Goal: Task Accomplishment & Management: Complete application form

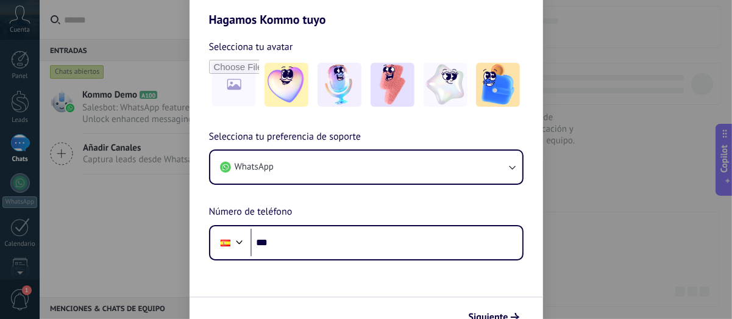
click at [147, 241] on div "Hagamos Kommo tuyo Selecciona tu avatar Selecciona tu preferencia de soporte Wh…" at bounding box center [366, 159] width 732 height 319
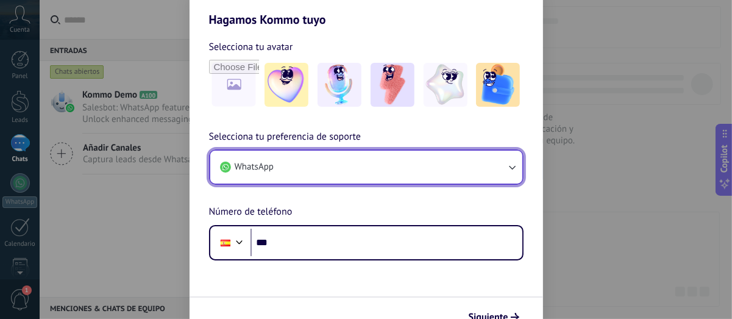
click at [511, 168] on icon "button" at bounding box center [512, 168] width 7 height 4
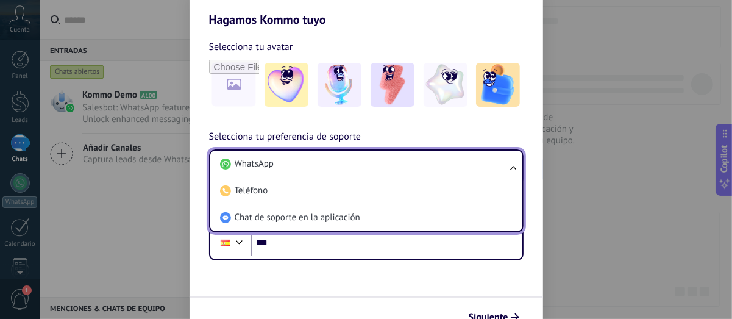
click at [511, 168] on ul "WhatsApp Teléfono Chat de soporte en la aplicación" at bounding box center [366, 190] width 315 height 83
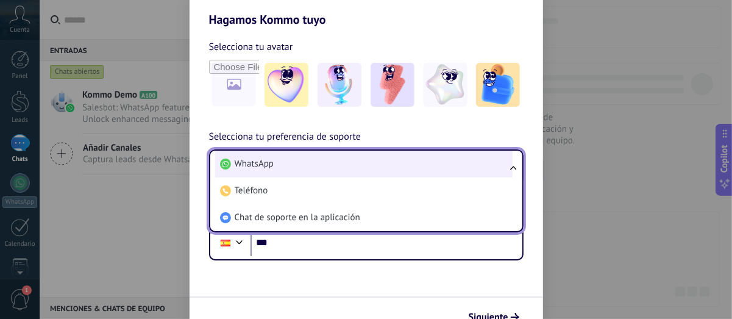
click at [267, 164] on span "WhatsApp" at bounding box center [254, 164] width 39 height 12
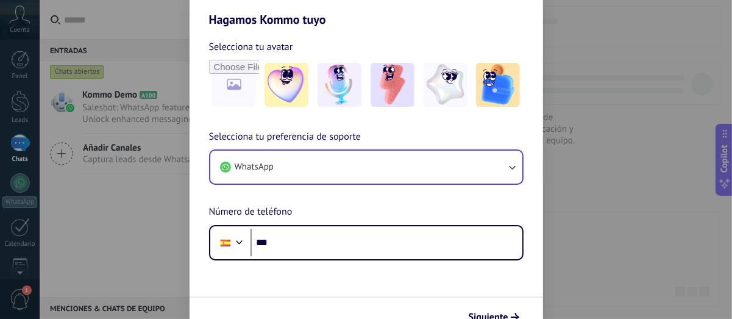
click at [148, 246] on div "Hagamos Kommo tuyo Selecciona tu avatar Selecciona tu preferencia de soporte Wh…" at bounding box center [366, 159] width 732 height 319
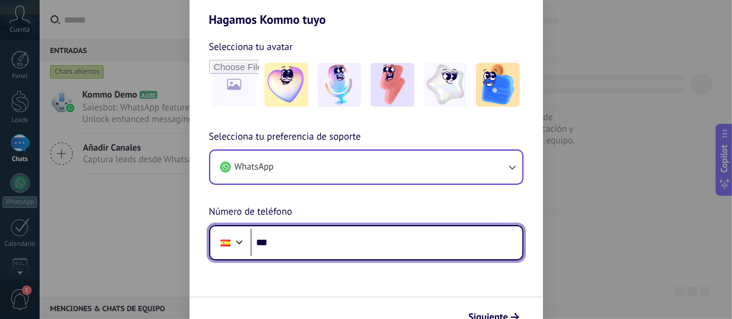
click at [272, 242] on input "***" at bounding box center [387, 243] width 272 height 28
drag, startPoint x: 272, startPoint y: 242, endPoint x: 257, endPoint y: 242, distance: 15.2
click at [257, 242] on input "***" at bounding box center [387, 243] width 272 height 28
click at [237, 245] on div at bounding box center [239, 240] width 15 height 15
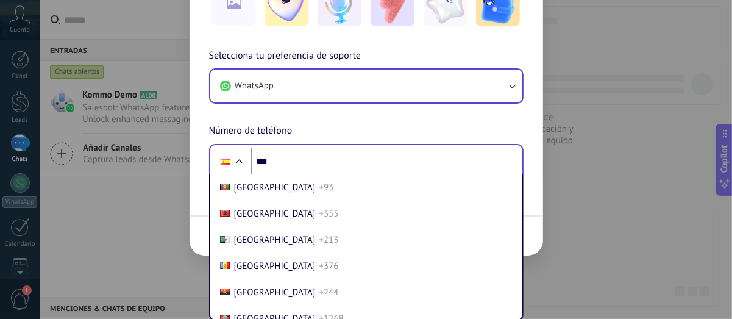
scroll to position [61, 0]
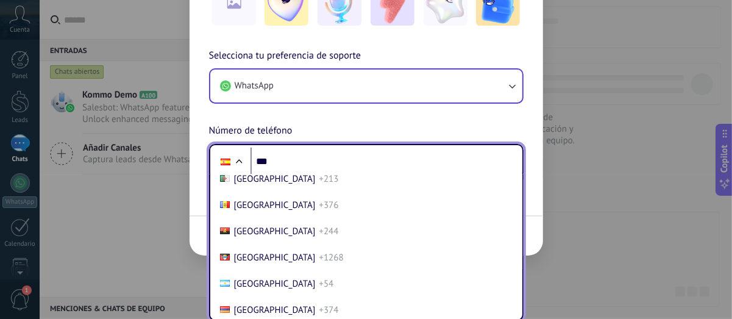
click at [241, 281] on span "[GEOGRAPHIC_DATA]" at bounding box center [275, 284] width 82 height 12
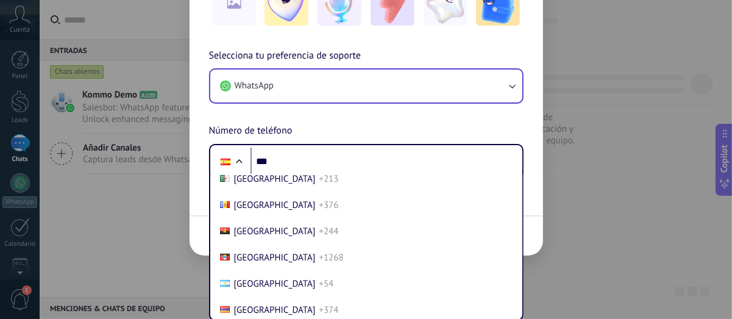
scroll to position [17, 0]
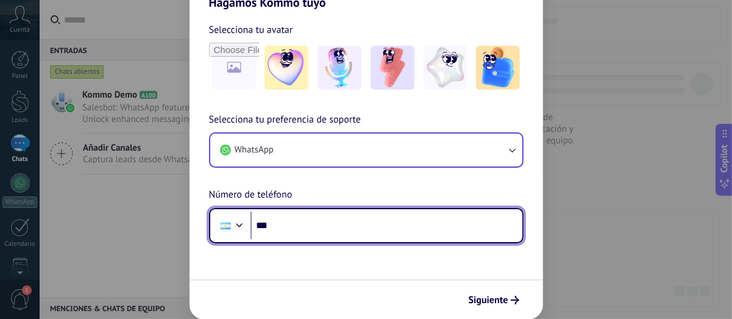
click at [287, 223] on input "***" at bounding box center [387, 226] width 272 height 28
type input "**********"
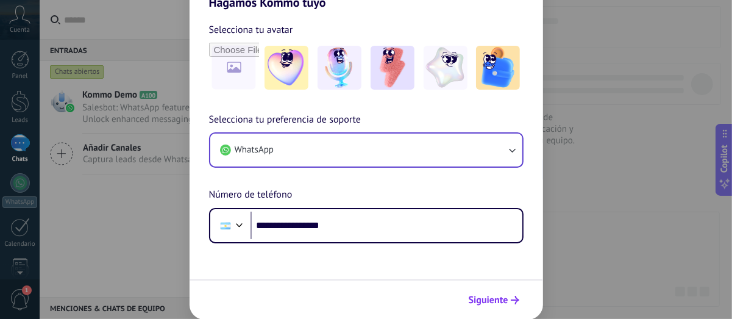
click at [497, 299] on span "Siguiente" at bounding box center [489, 300] width 40 height 9
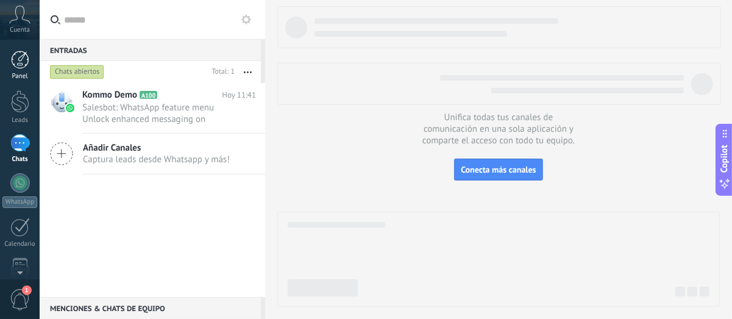
click at [20, 70] on link "Panel" at bounding box center [20, 66] width 40 height 30
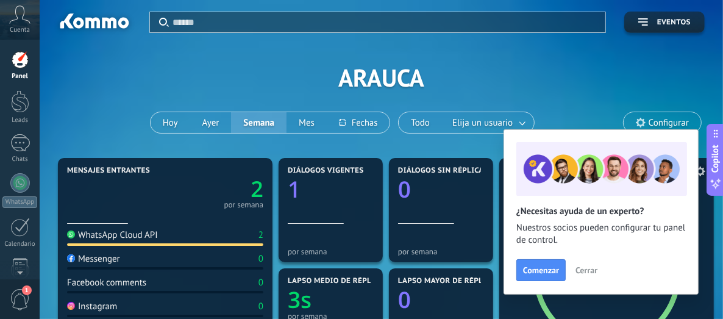
drag, startPoint x: 590, startPoint y: 271, endPoint x: 565, endPoint y: 284, distance: 27.5
click at [589, 271] on span "Cerrar" at bounding box center [586, 270] width 22 height 9
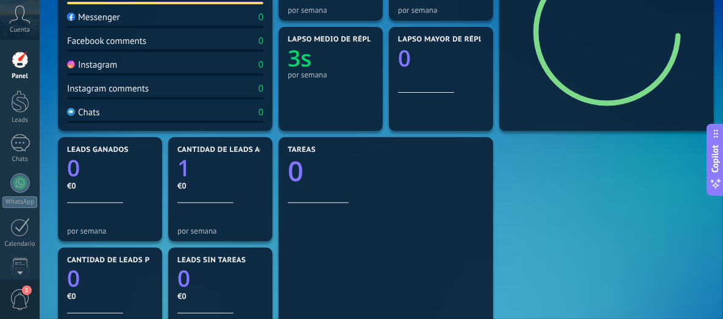
scroll to position [59, 0]
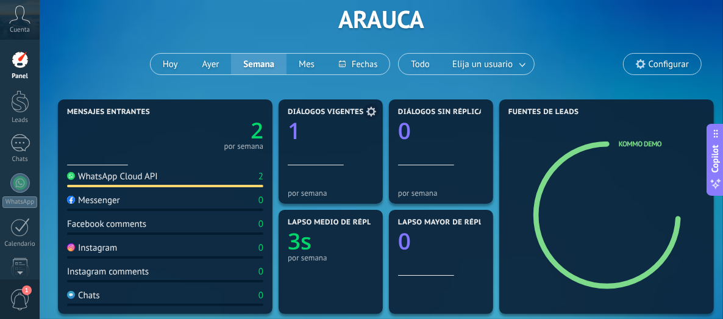
click at [370, 113] on icon at bounding box center [371, 112] width 10 height 10
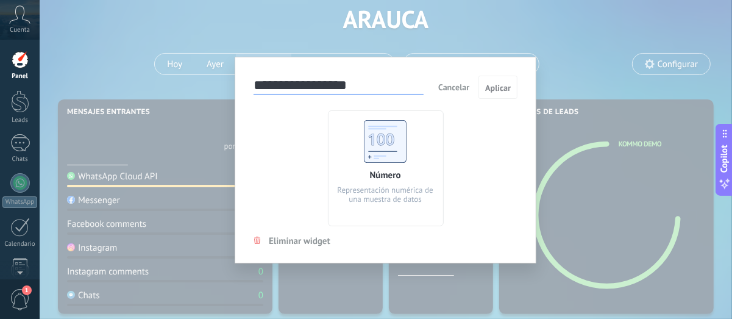
click at [454, 85] on span "Cancelar" at bounding box center [453, 87] width 31 height 11
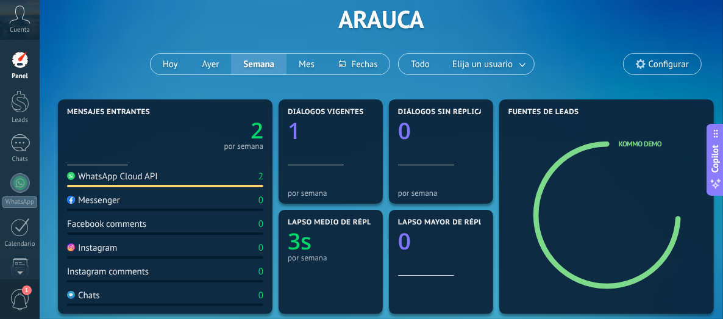
click at [254, 134] on text "2" at bounding box center [257, 130] width 13 height 30
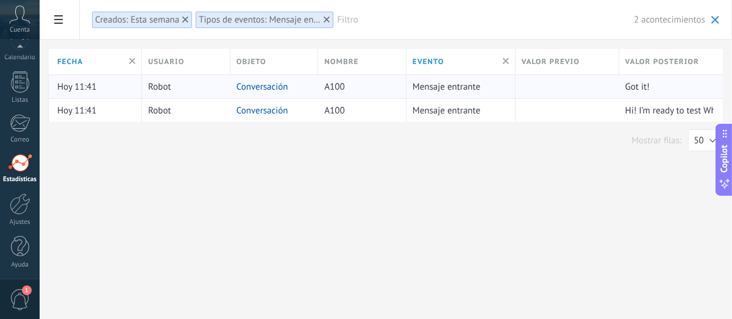
click at [276, 85] on link "Conversación" at bounding box center [263, 87] width 52 height 12
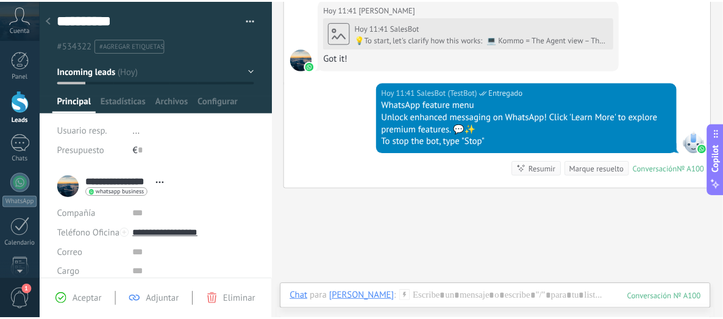
scroll to position [677, 0]
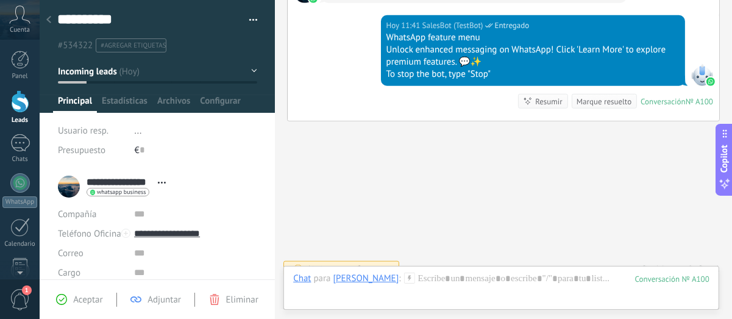
click at [21, 103] on div at bounding box center [20, 101] width 18 height 23
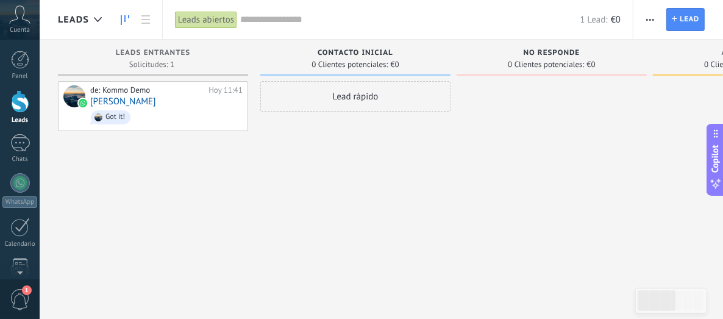
scroll to position [24, 0]
